Goal: Information Seeking & Learning: Understand process/instructions

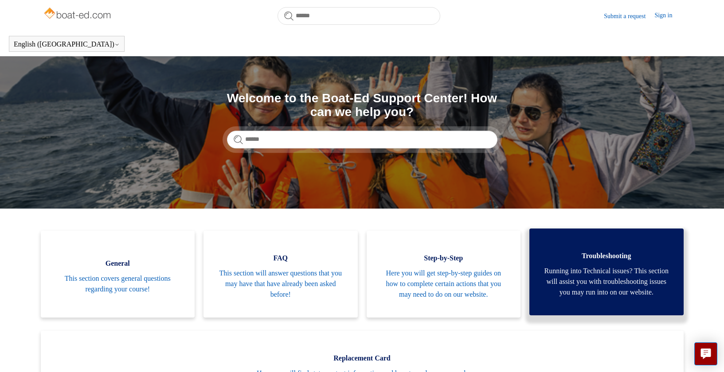
scroll to position [191, 0]
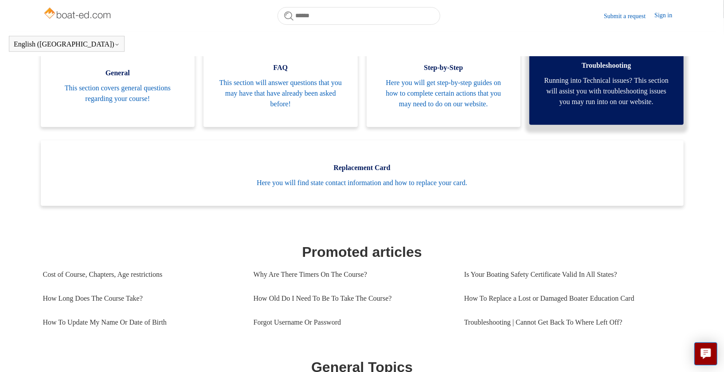
click at [579, 99] on span "Running into Technical issues? This section will assist you with troubleshootin…" at bounding box center [606, 91] width 128 height 32
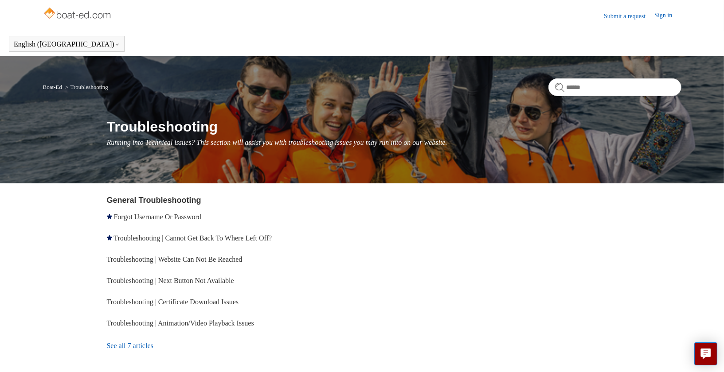
scroll to position [54, 0]
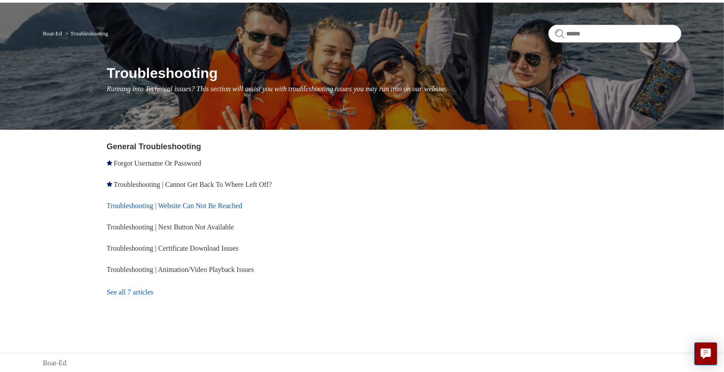
click at [215, 206] on link "Troubleshooting | Website Can Not Be Reached" at bounding box center [175, 206] width 136 height 8
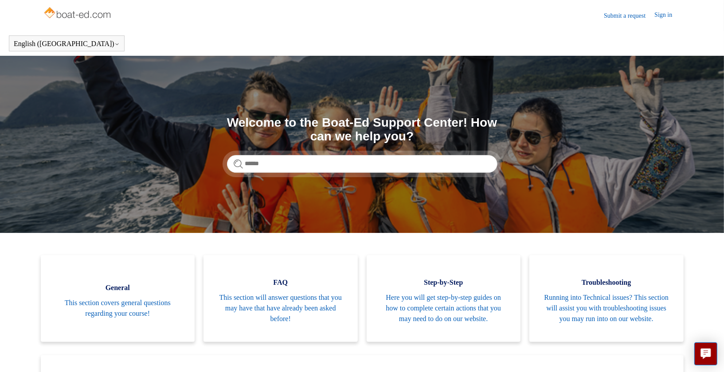
scroll to position [62, 0]
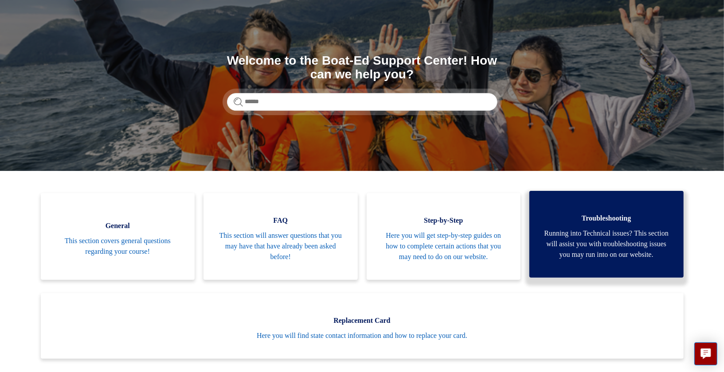
click at [558, 242] on span "Running into Technical issues? This section will assist you with troubleshootin…" at bounding box center [606, 244] width 128 height 32
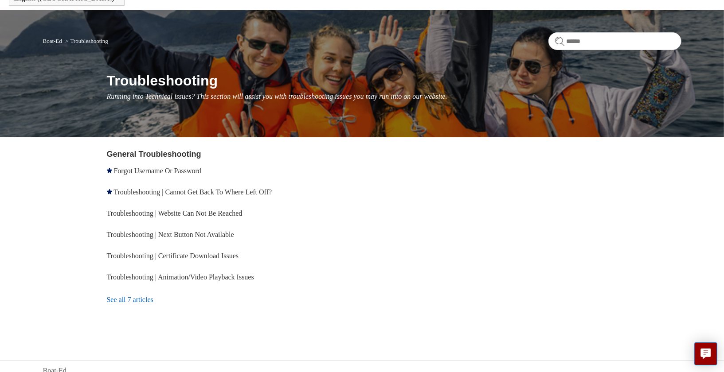
scroll to position [47, 0]
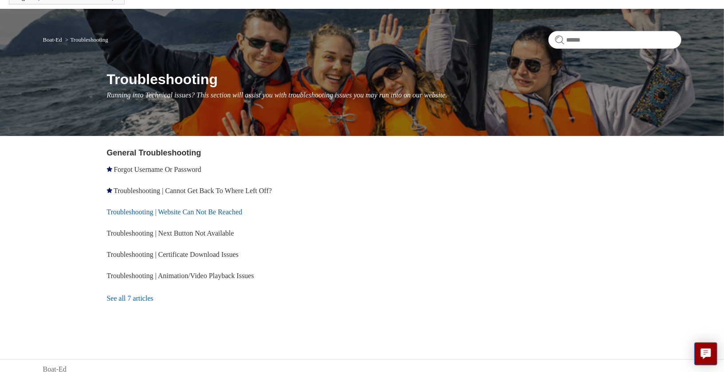
click at [237, 209] on link "Troubleshooting | Website Can Not Be Reached" at bounding box center [175, 212] width 136 height 8
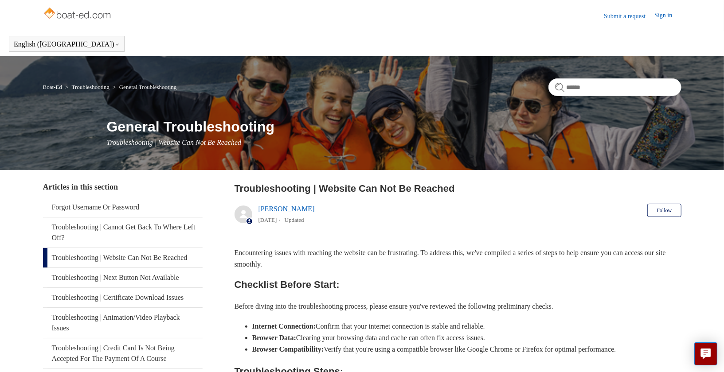
click at [662, 18] on link "Sign in" at bounding box center [667, 16] width 27 height 11
